Goal: Task Accomplishment & Management: Manage account settings

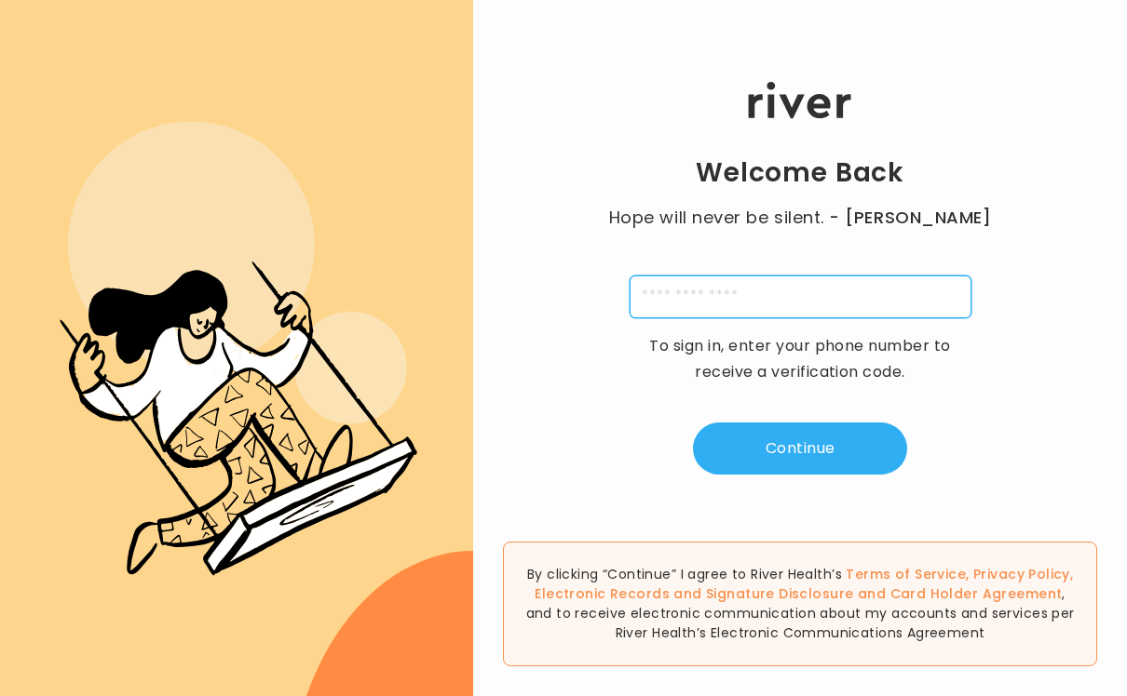
click at [776, 306] on input "tel" at bounding box center [800, 297] width 342 height 43
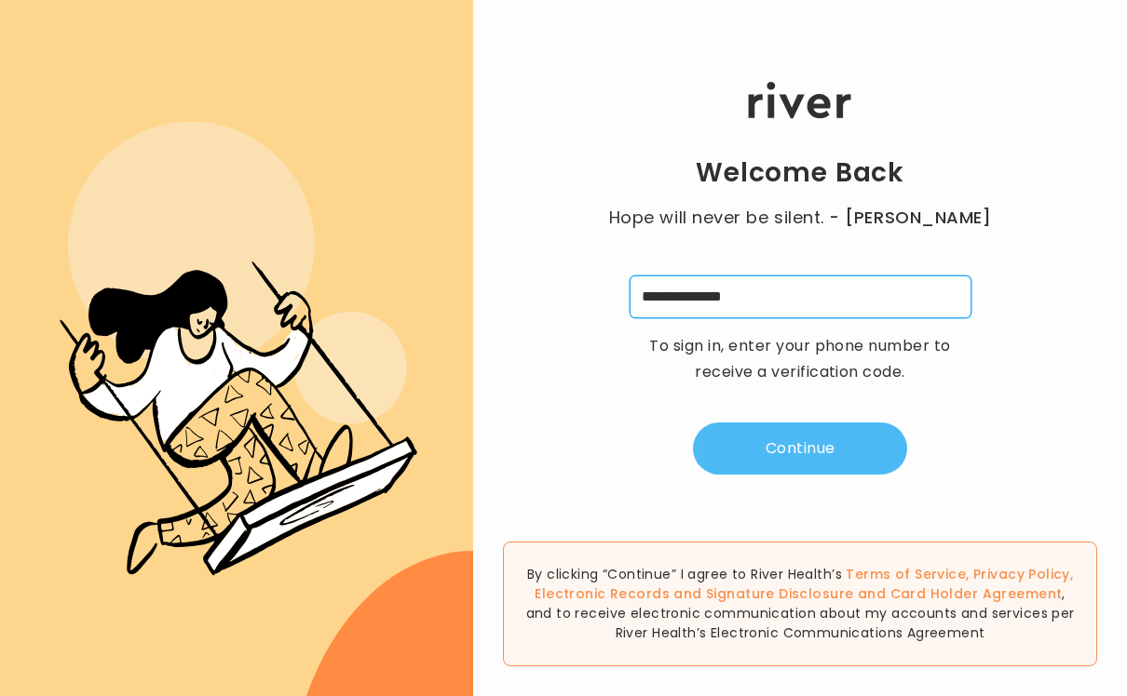
type input "**********"
click at [828, 466] on button "Continue" at bounding box center [800, 449] width 214 height 52
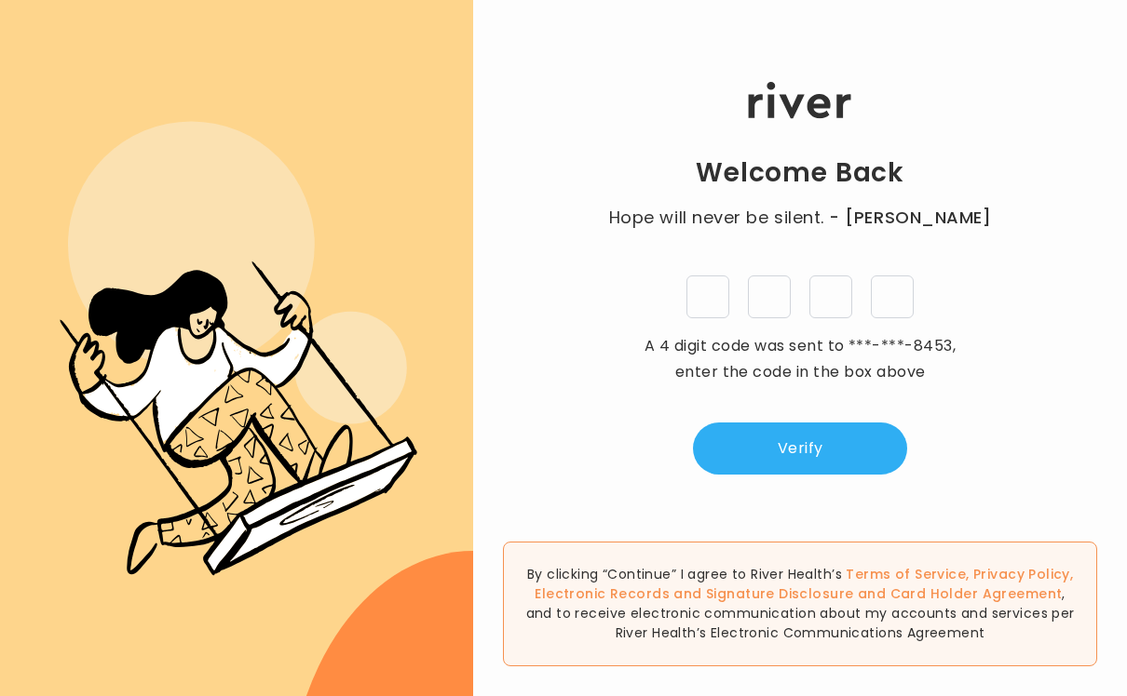
click at [688, 318] on input "tel" at bounding box center [707, 297] width 43 height 43
type input "*"
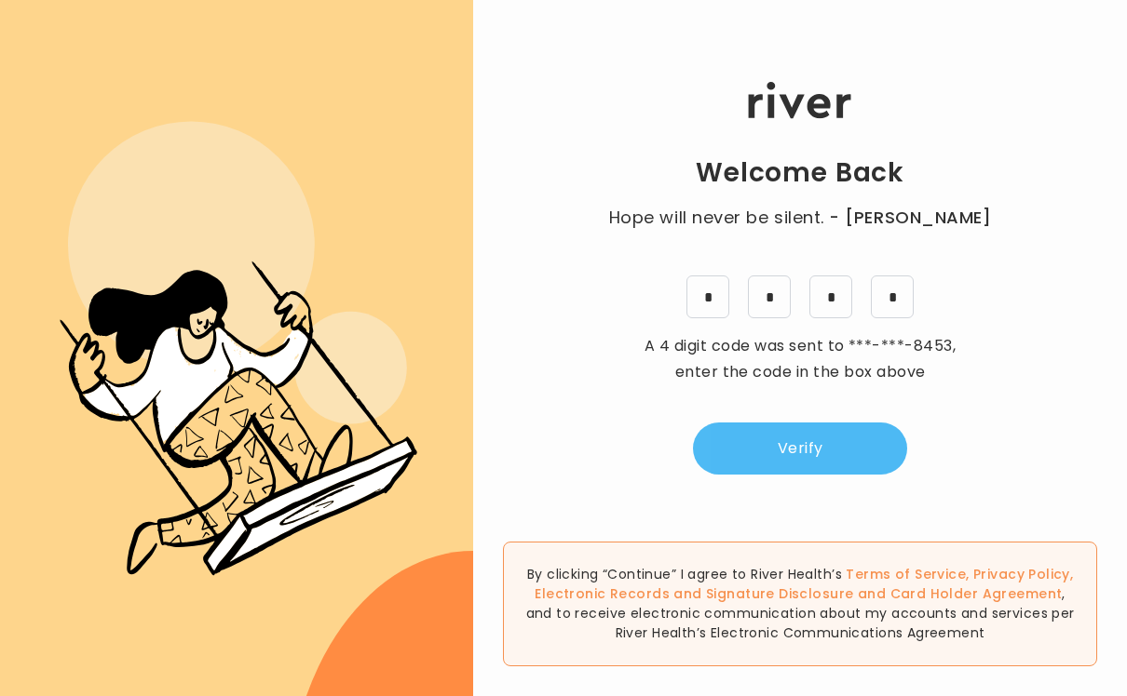
click at [824, 434] on button "Verify" at bounding box center [800, 449] width 214 height 52
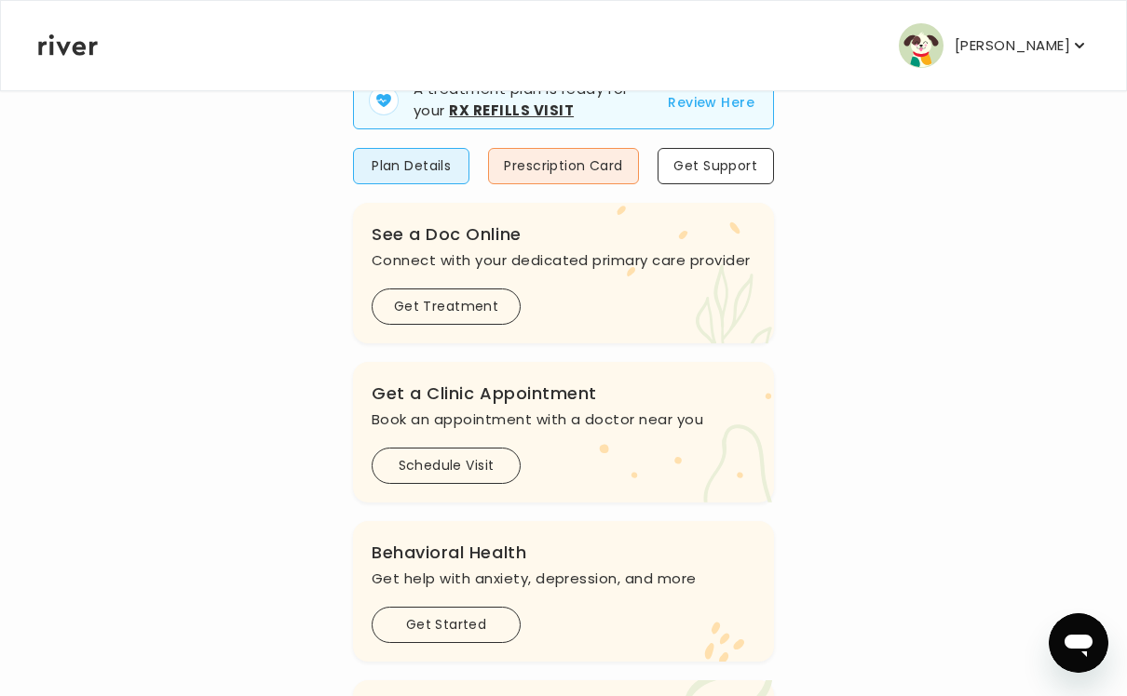
scroll to position [197, 0]
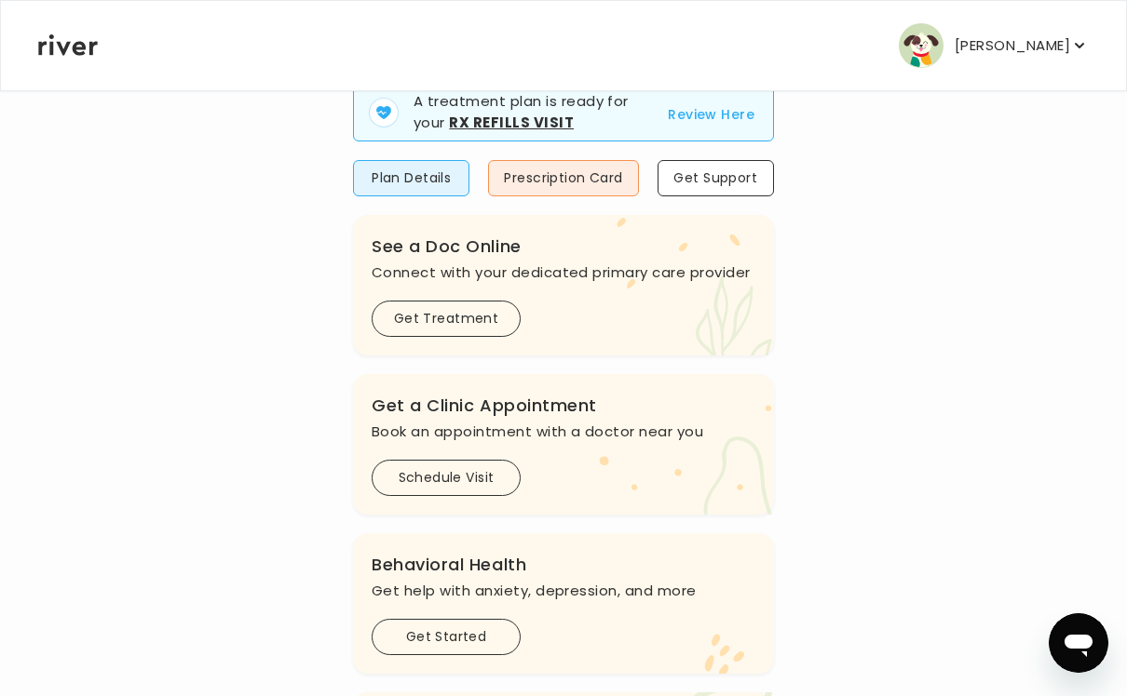
click at [1044, 42] on p "Cody Barnett" at bounding box center [1011, 46] width 115 height 26
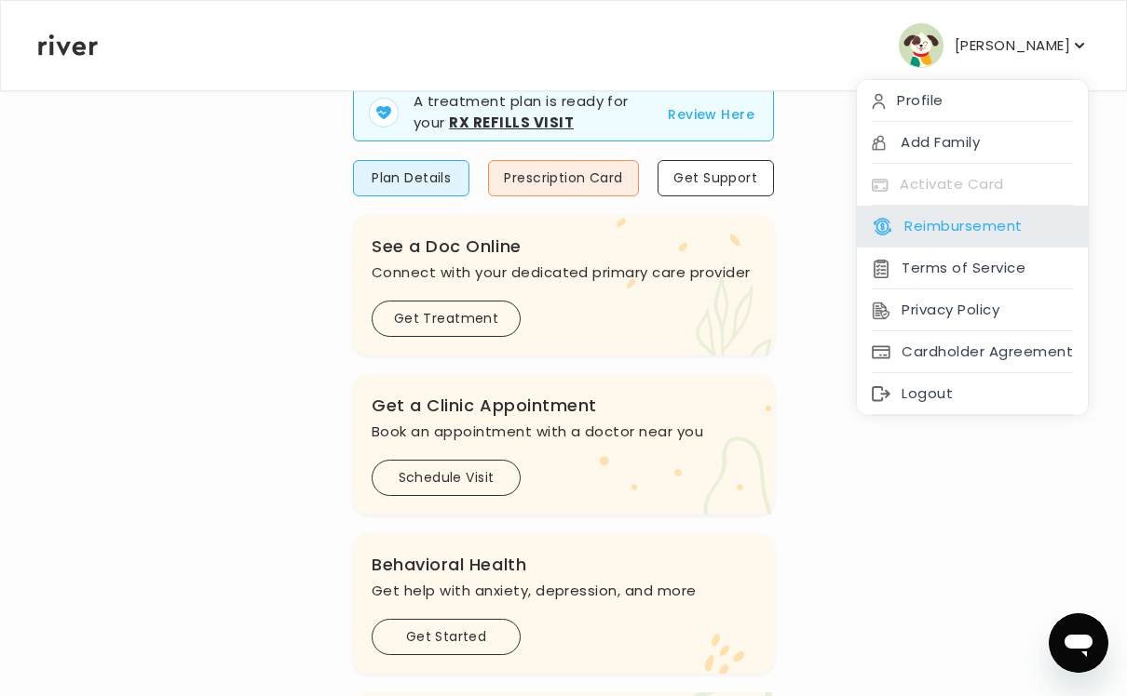
click at [1021, 216] on button "Reimbursement" at bounding box center [946, 226] width 150 height 26
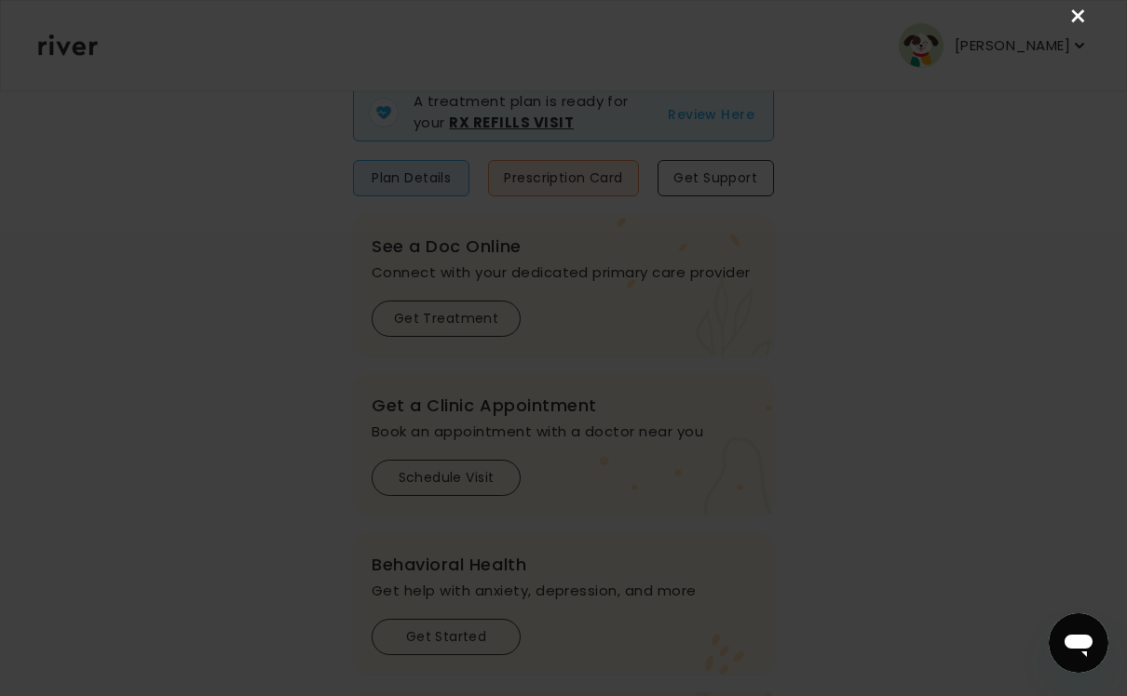
click at [1080, 6] on link "×" at bounding box center [1078, 17] width 22 height 22
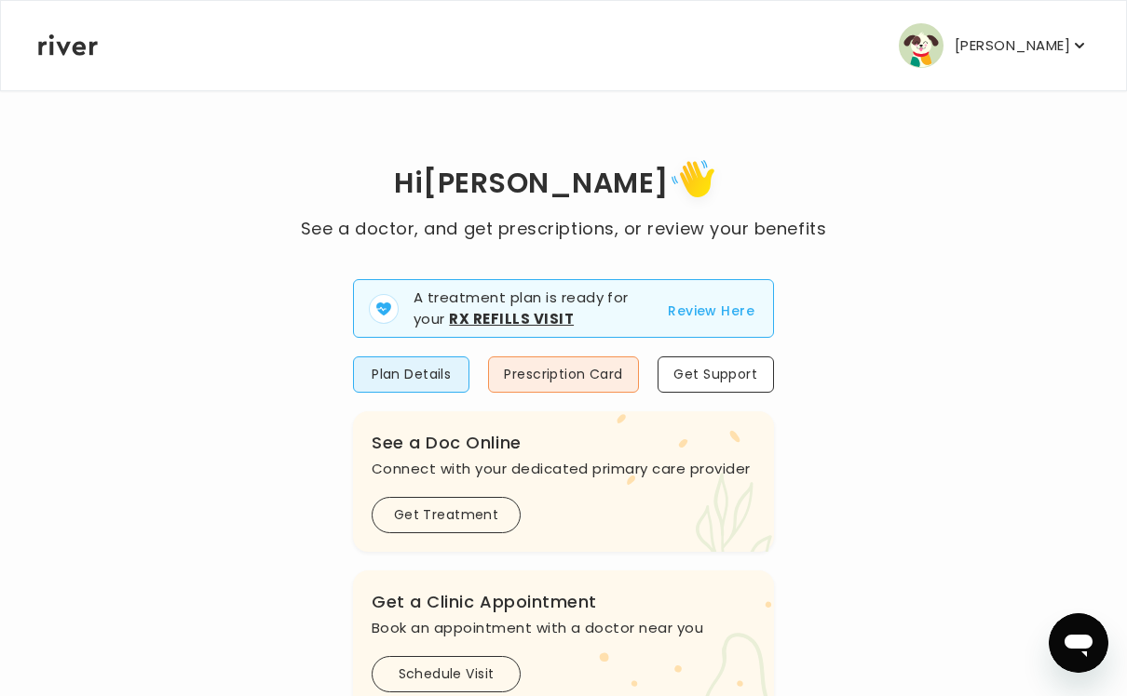
scroll to position [0, 0]
